Goal: Task Accomplishment & Management: Manage account settings

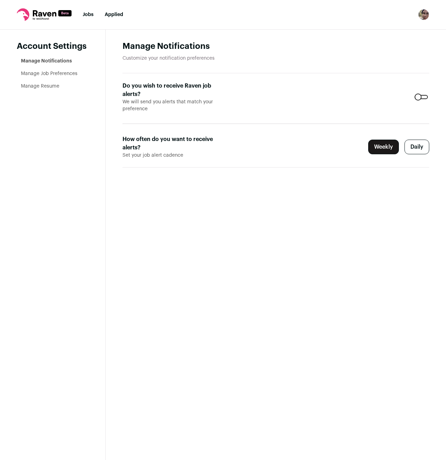
click at [95, 15] on ul "Jobs Applied" at bounding box center [103, 14] width 41 height 7
click at [90, 16] on link "Jobs" at bounding box center [88, 14] width 11 height 5
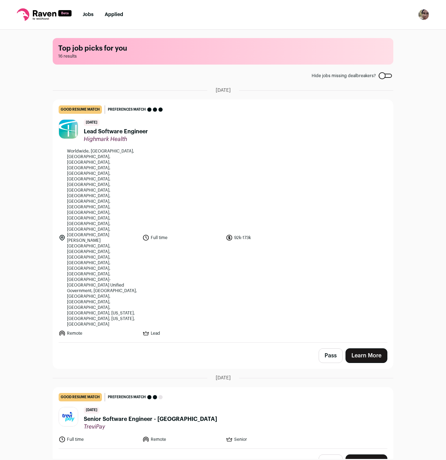
click at [427, 13] on img "Open dropdown" at bounding box center [423, 14] width 11 height 11
click at [366, 36] on link "Settings" at bounding box center [390, 32] width 77 height 17
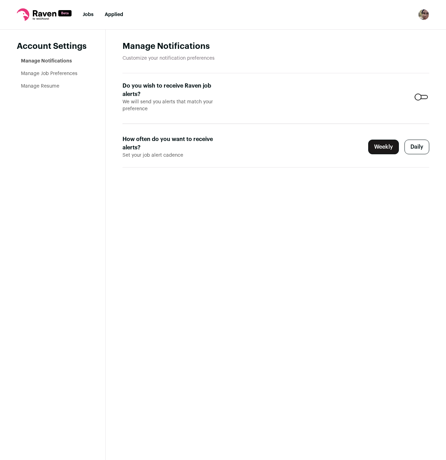
click at [58, 74] on link "Manage Job Preferences" at bounding box center [49, 73] width 57 height 5
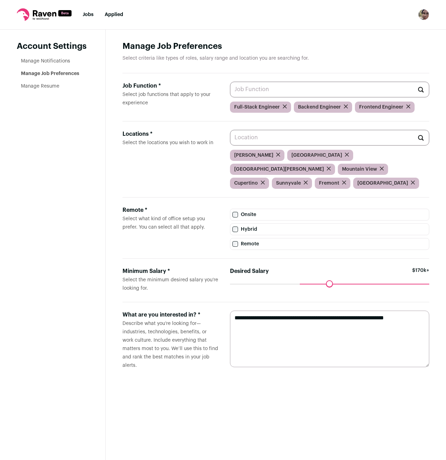
click at [49, 87] on link "Manage Resume" at bounding box center [40, 86] width 38 height 5
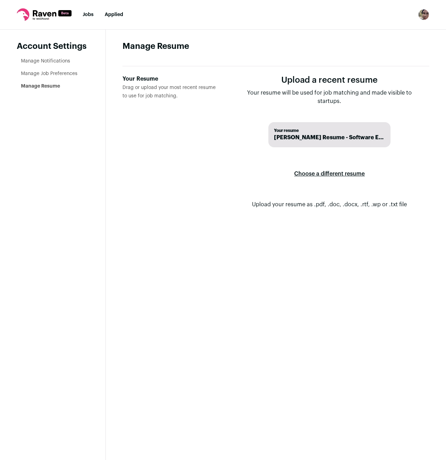
click at [46, 72] on link "Manage Job Preferences" at bounding box center [49, 73] width 57 height 5
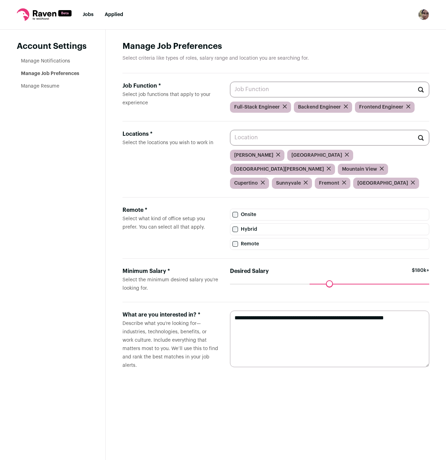
drag, startPoint x: 302, startPoint y: 271, endPoint x: 310, endPoint y: 273, distance: 8.2
click at [310, 284] on input "Desired Salary" at bounding box center [329, 284] width 199 height 0
click at [91, 19] on nav "Jobs Applied Settings Notifications Preferences Resume FAQs Logout" at bounding box center [223, 15] width 446 height 30
click at [91, 10] on nav "Jobs Applied Settings Notifications Preferences Resume FAQs Logout" at bounding box center [223, 15] width 446 height 30
